Goal: Navigation & Orientation: Find specific page/section

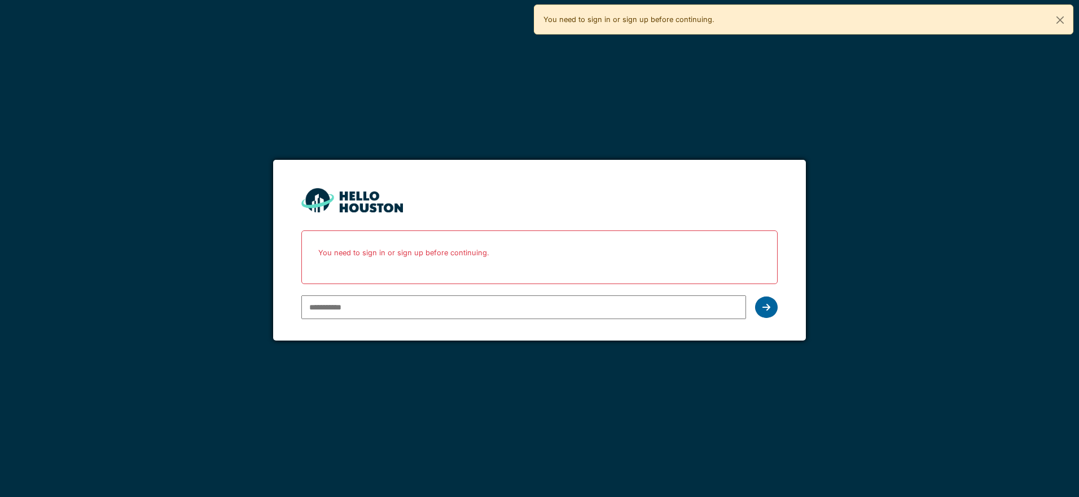
type input "**********"
click at [769, 310] on icon at bounding box center [766, 306] width 8 height 9
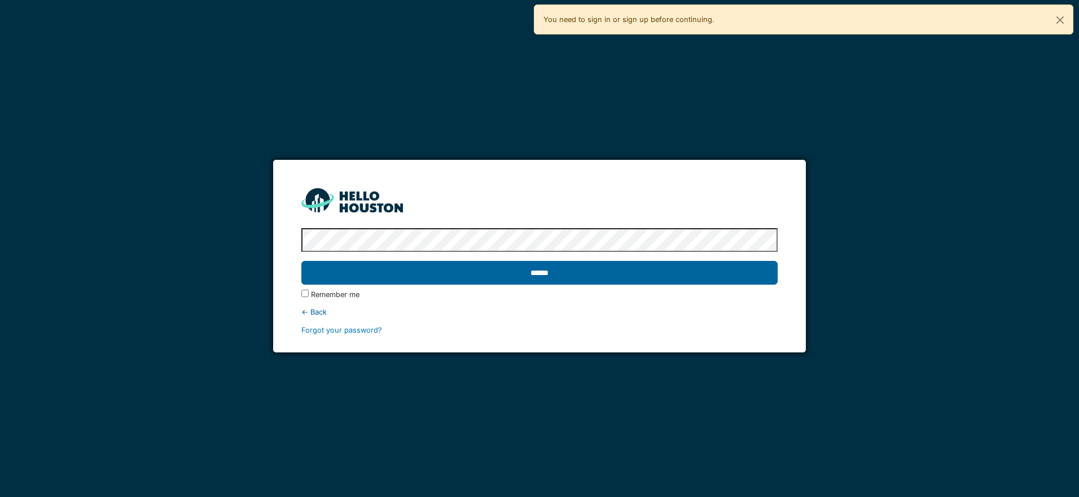
click at [657, 278] on input "******" at bounding box center [539, 273] width 476 height 24
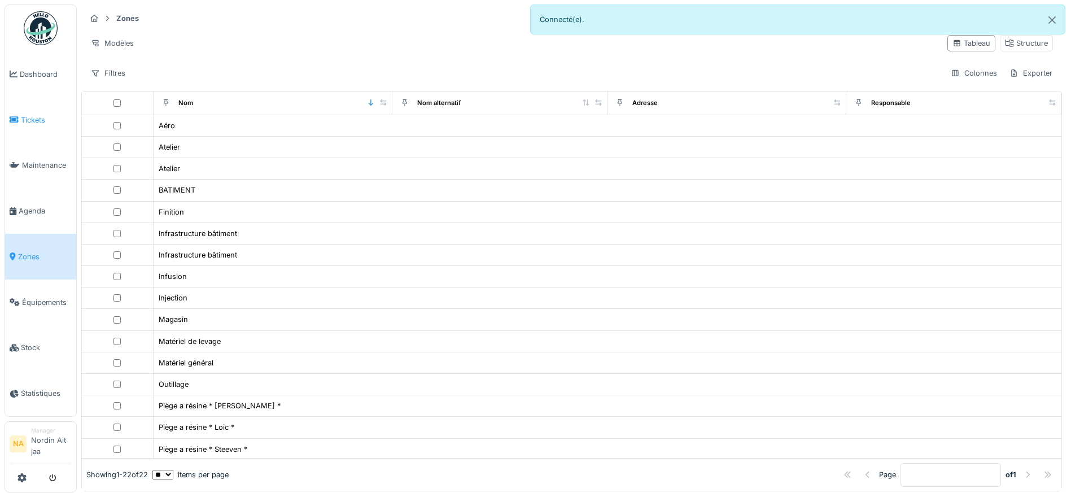
click at [19, 119] on li "Tickets" at bounding box center [41, 120] width 62 height 11
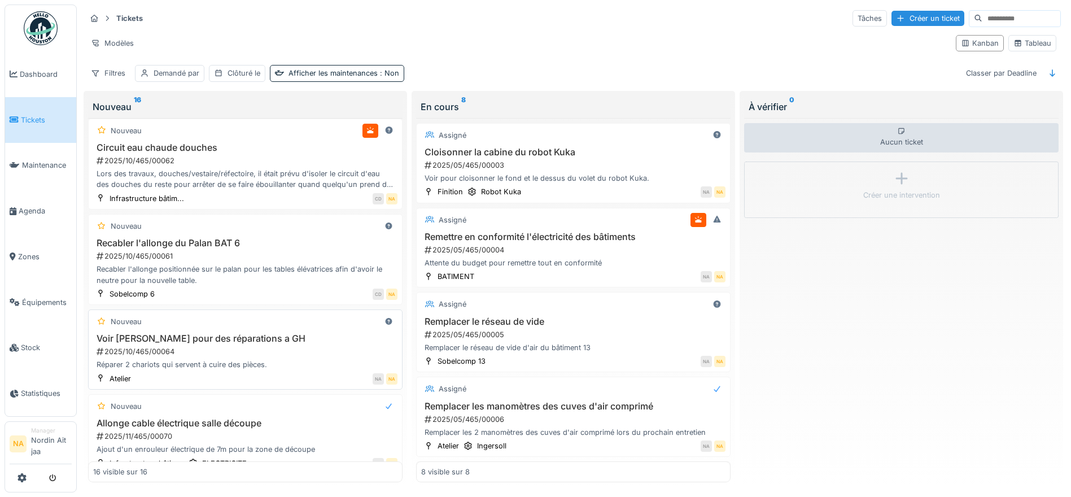
scroll to position [939, 0]
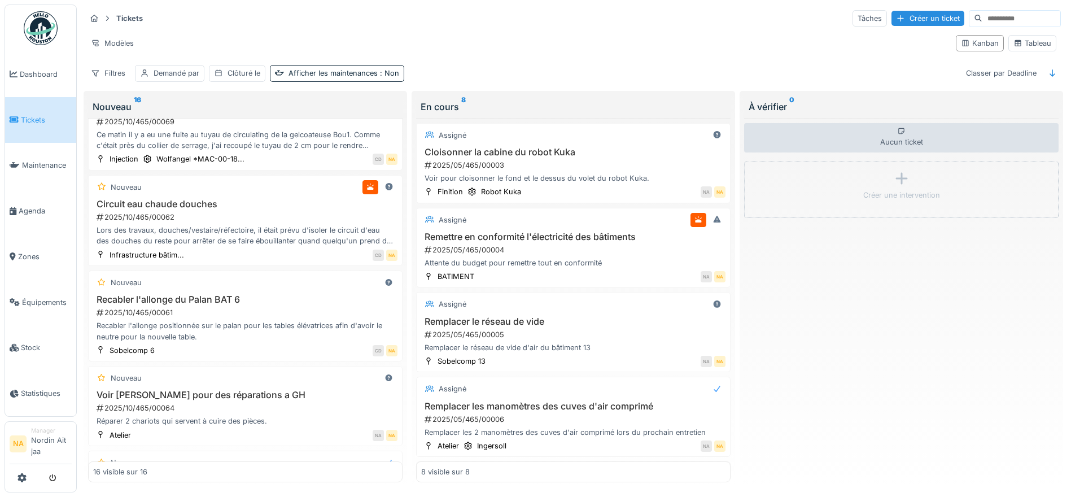
drag, startPoint x: 244, startPoint y: 215, endPoint x: 392, endPoint y: 36, distance: 232.1
click at [392, 36] on div "Modèles" at bounding box center [516, 43] width 861 height 16
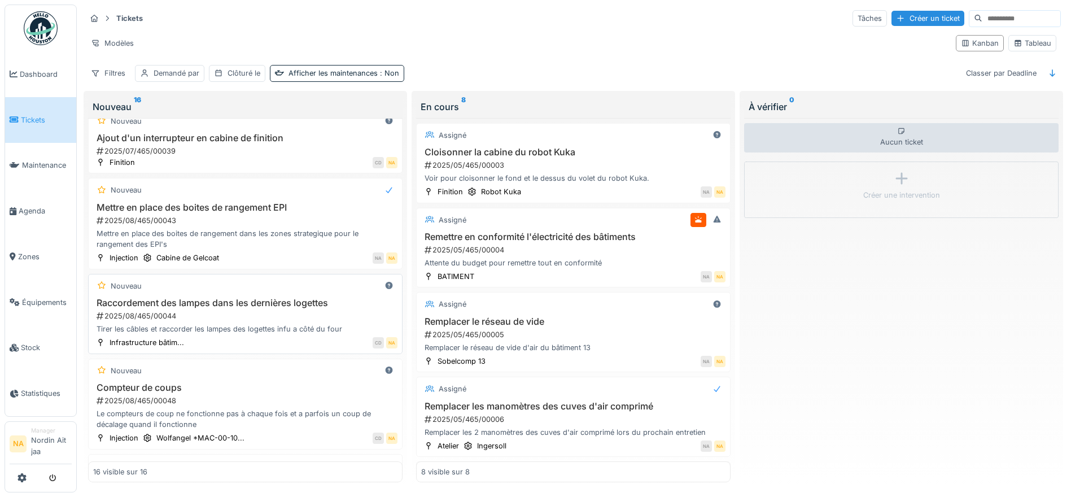
scroll to position [93, 0]
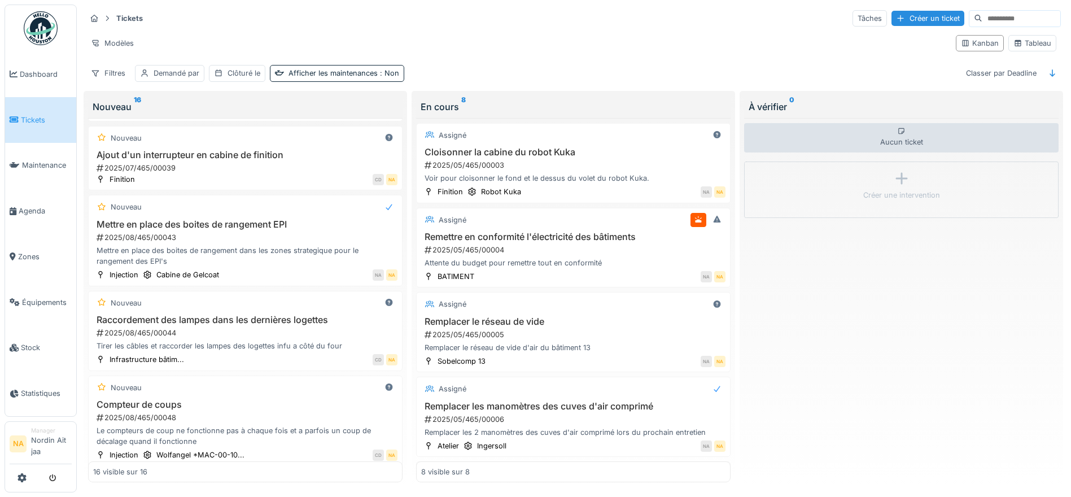
drag, startPoint x: 253, startPoint y: 270, endPoint x: 218, endPoint y: 290, distance: 40.2
click at [218, 290] on div "Nouveau allonge câble électrique poste PROX 2025/07/465/00040 fiche mâle et fem…" at bounding box center [245, 300] width 314 height 365
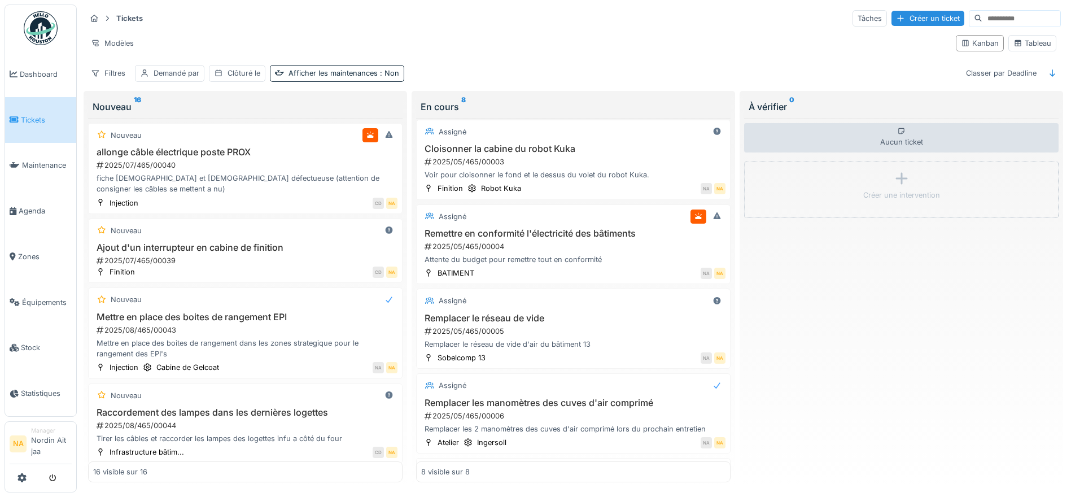
scroll to position [0, 0]
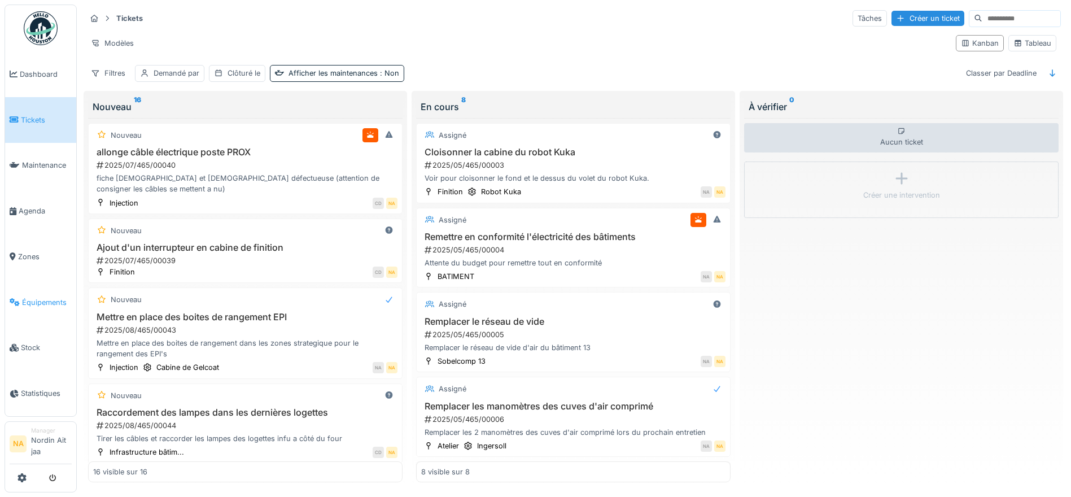
click at [43, 299] on span "Équipements" at bounding box center [47, 302] width 50 height 11
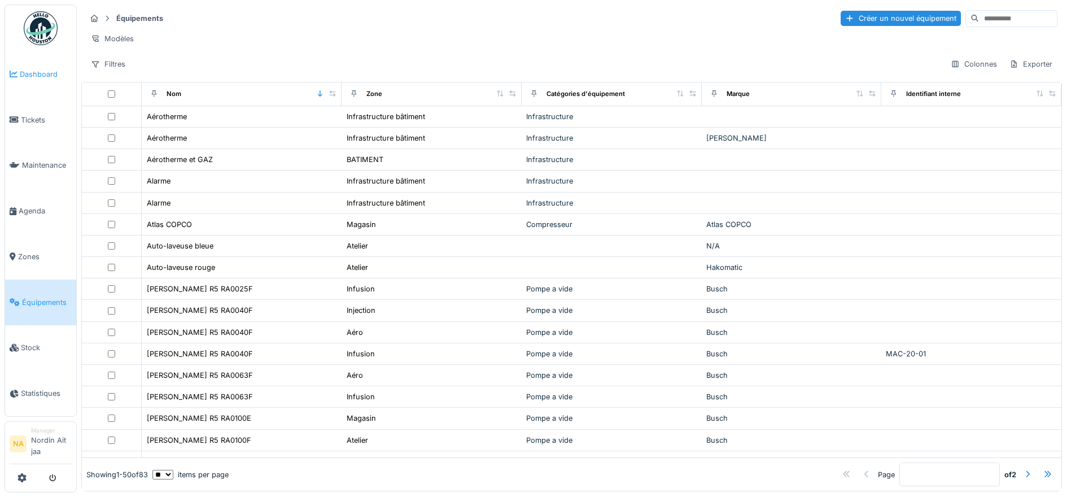
click at [40, 71] on span "Dashboard" at bounding box center [46, 74] width 52 height 11
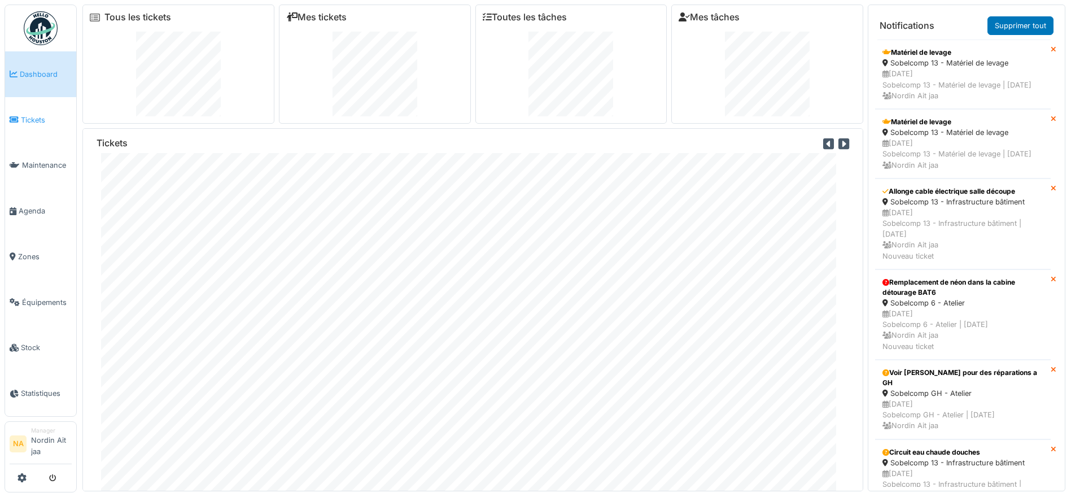
click at [36, 122] on span "Tickets" at bounding box center [46, 120] width 51 height 11
